Goal: Information Seeking & Learning: Find specific fact

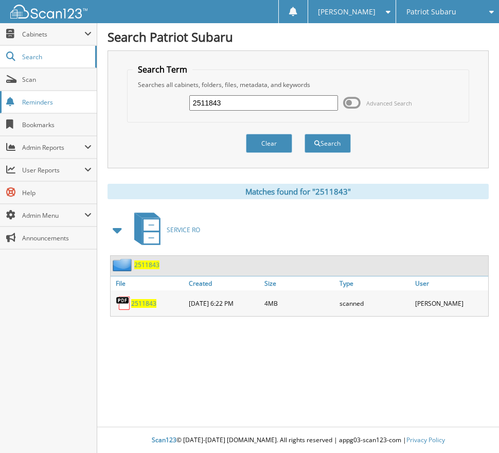
drag, startPoint x: 233, startPoint y: 96, endPoint x: 60, endPoint y: 106, distance: 172.7
click at [72, 103] on body "Tanya G. Settings Logout Patriot Subaru Patriot Acura Close" at bounding box center [249, 226] width 499 height 453
type input "65541"
click at [305, 134] on button "Search" at bounding box center [328, 143] width 46 height 19
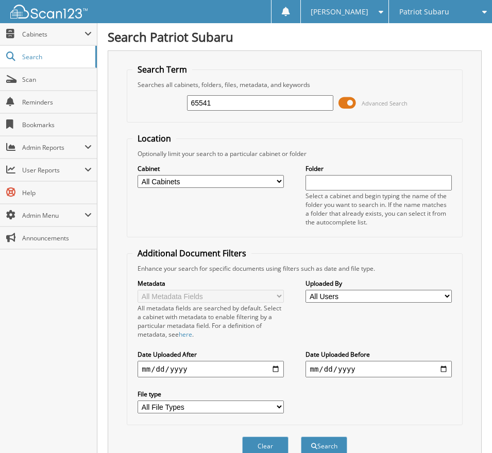
click at [348, 102] on span at bounding box center [346, 102] width 17 height 15
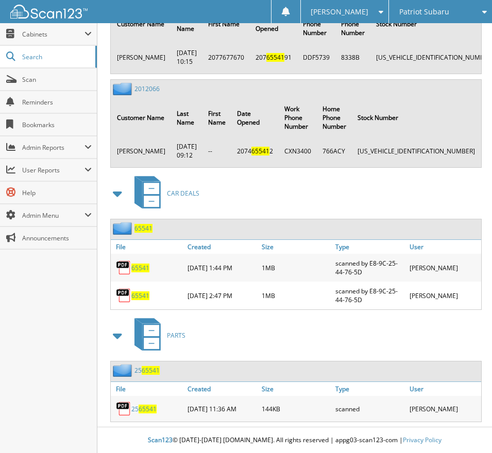
scroll to position [2545, 0]
click at [137, 269] on span "65541" at bounding box center [140, 268] width 18 height 9
click at [143, 295] on span "65541" at bounding box center [140, 295] width 18 height 9
click at [35, 53] on span "Search" at bounding box center [56, 56] width 68 height 9
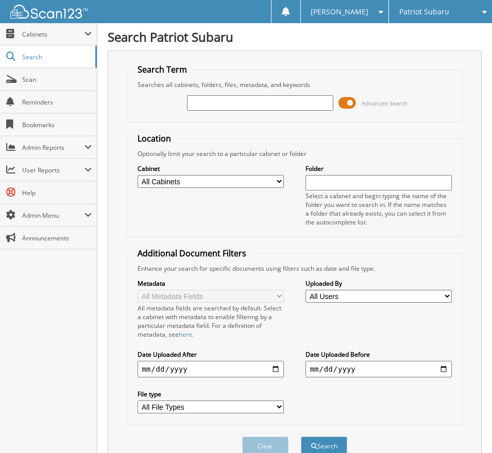
click at [216, 106] on input "text" at bounding box center [260, 102] width 146 height 15
type input "capital one"
click at [301, 436] on button "Search" at bounding box center [324, 445] width 46 height 19
click at [348, 104] on span at bounding box center [346, 102] width 17 height 15
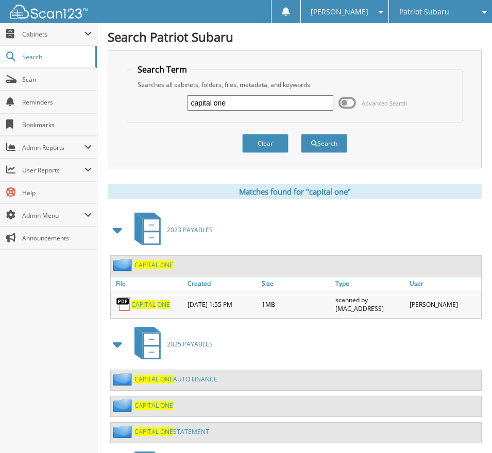
click at [155, 303] on link "CAPITAL ONE" at bounding box center [150, 304] width 39 height 9
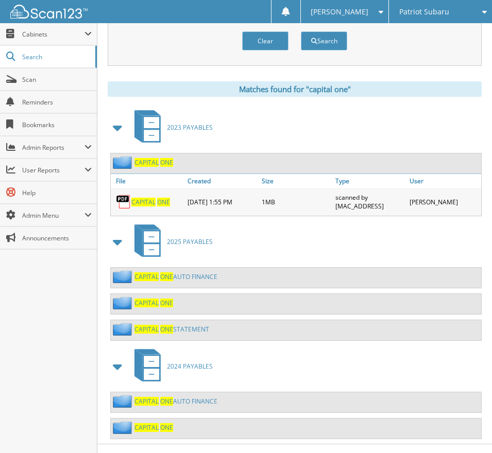
scroll to position [119, 0]
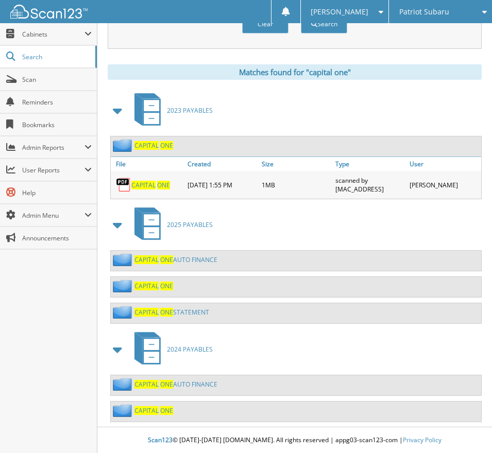
click at [161, 259] on span "ONE" at bounding box center [166, 259] width 13 height 9
